Goal: Task Accomplishment & Management: Manage account settings

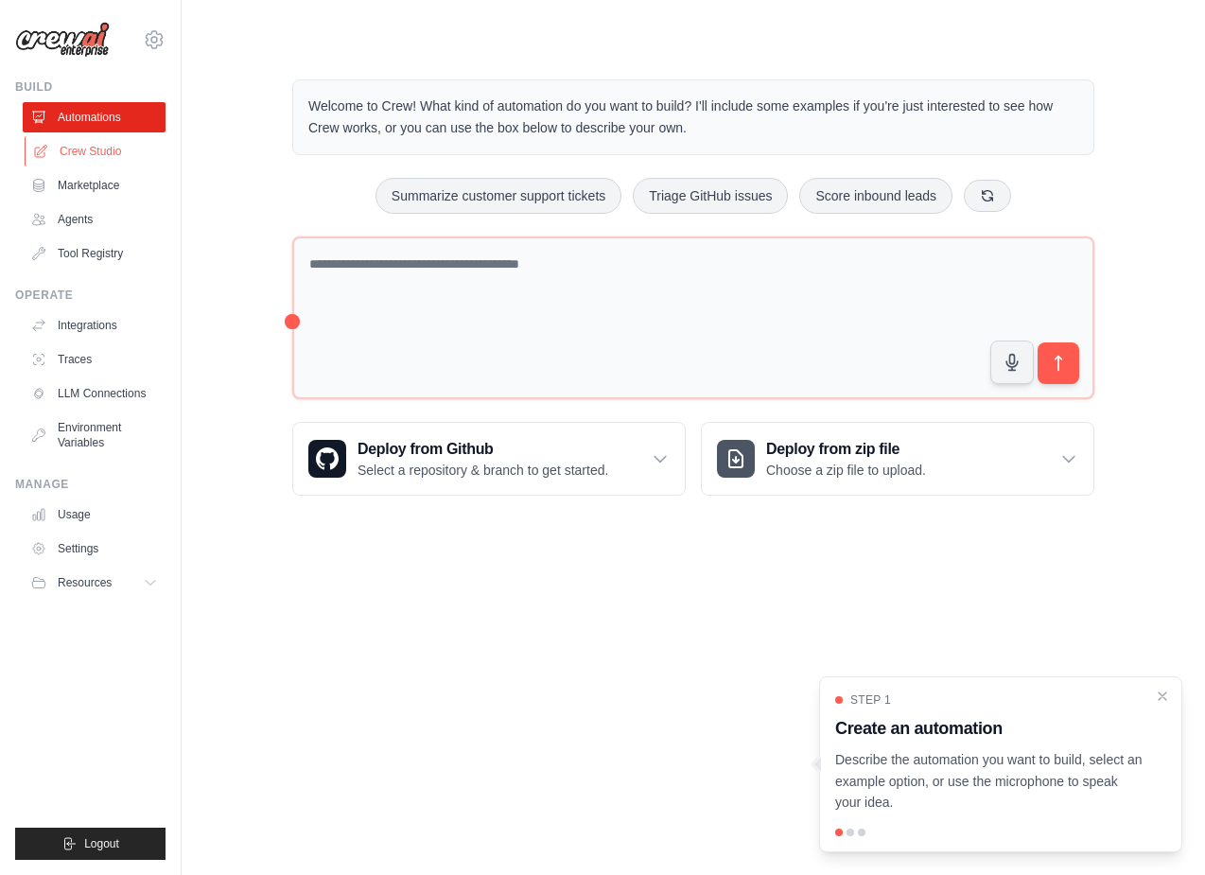
click at [106, 153] on link "Crew Studio" at bounding box center [96, 151] width 143 height 30
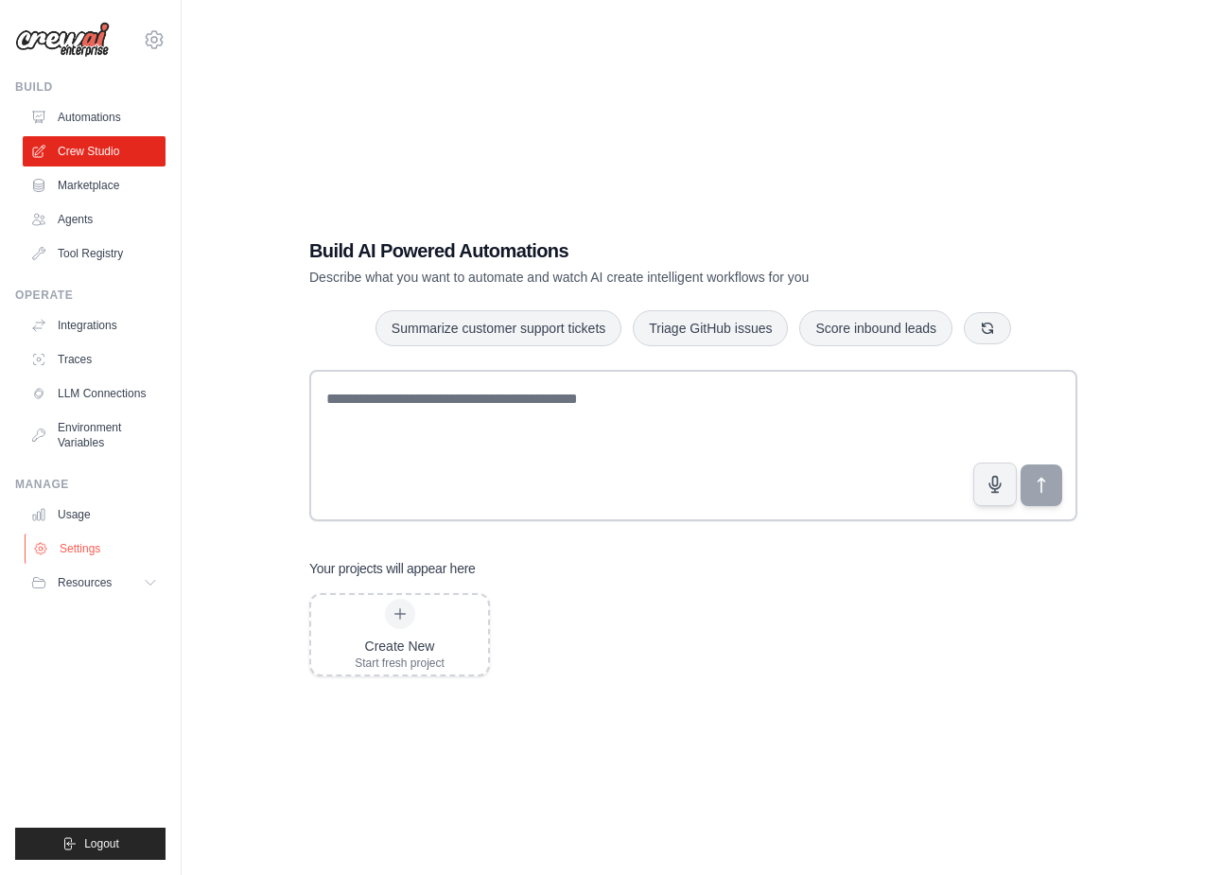
click at [86, 554] on link "Settings" at bounding box center [96, 549] width 143 height 30
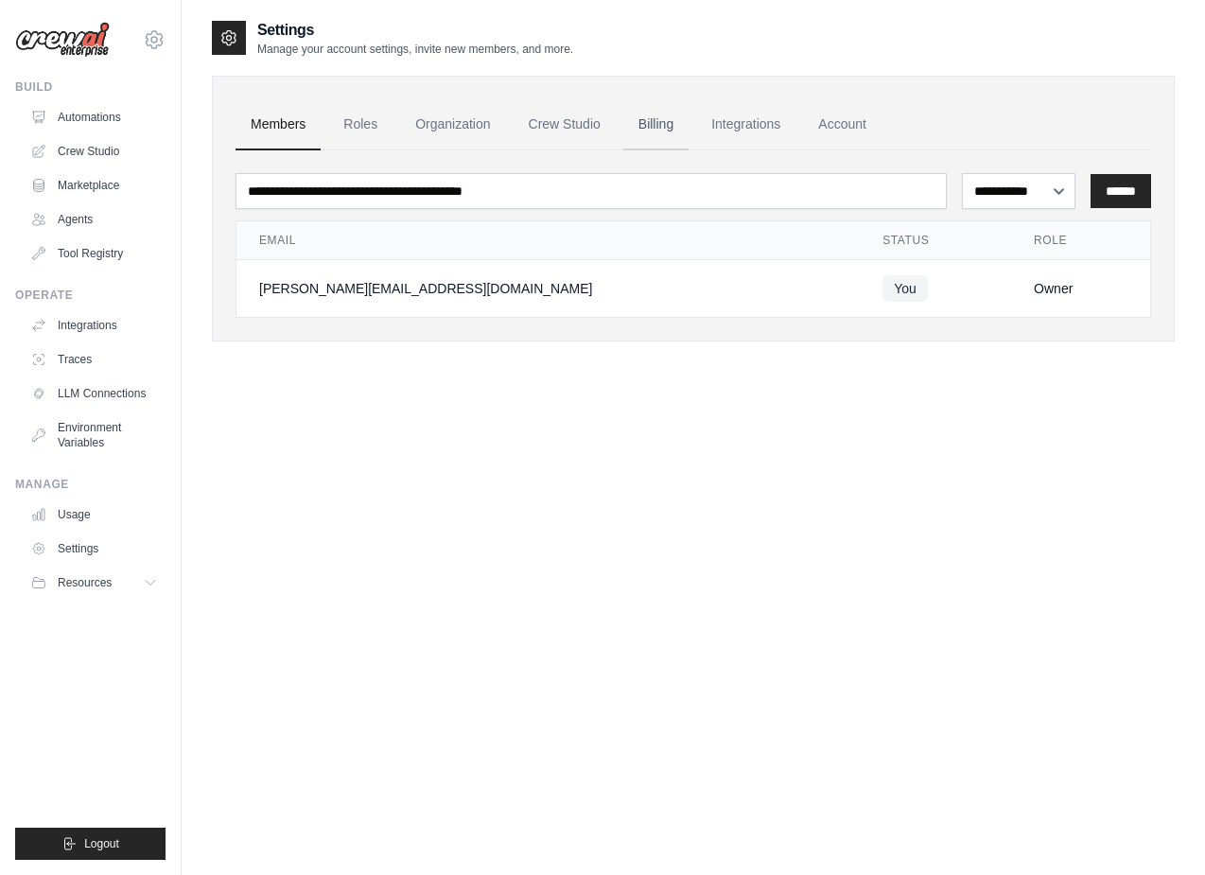
click at [650, 135] on link "Billing" at bounding box center [656, 124] width 65 height 51
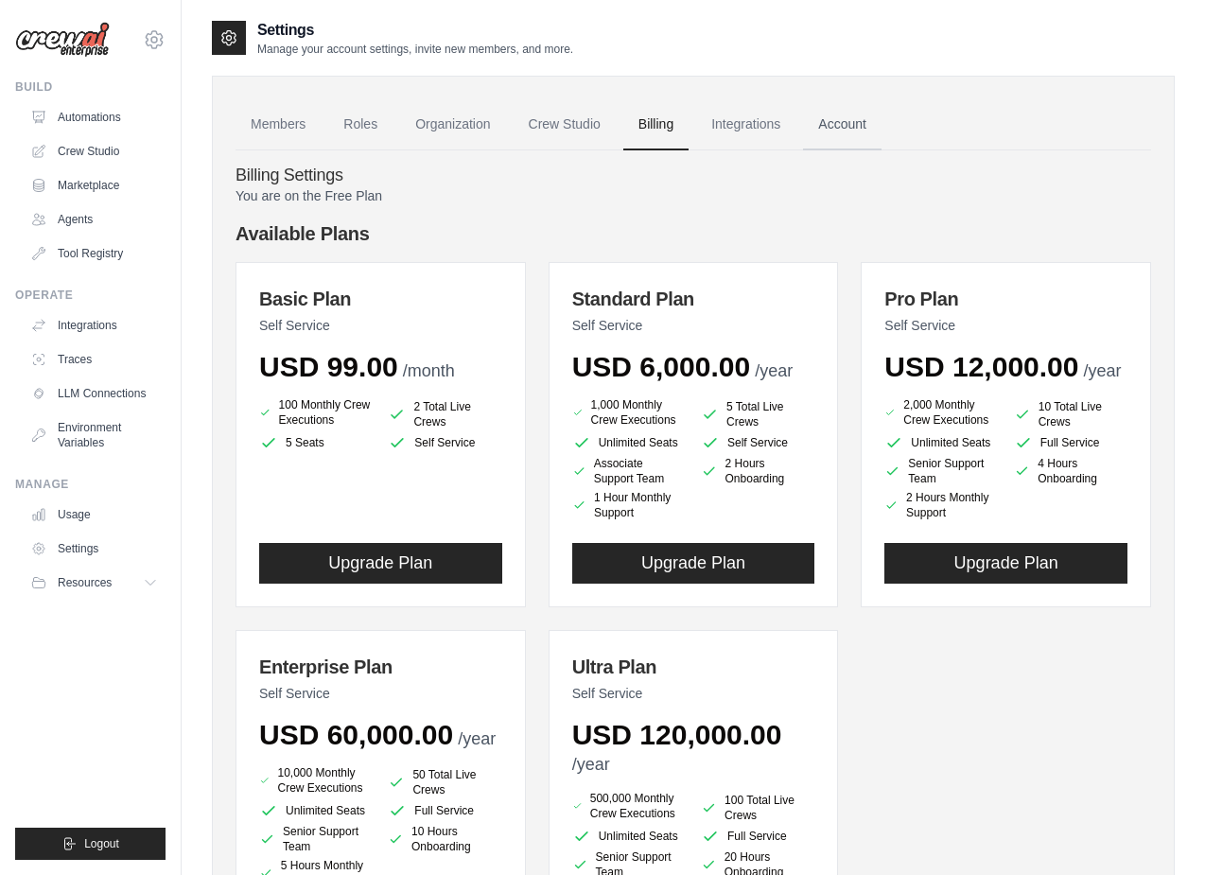
click at [829, 126] on link "Account" at bounding box center [842, 124] width 79 height 51
